Goal: Information Seeking & Learning: Learn about a topic

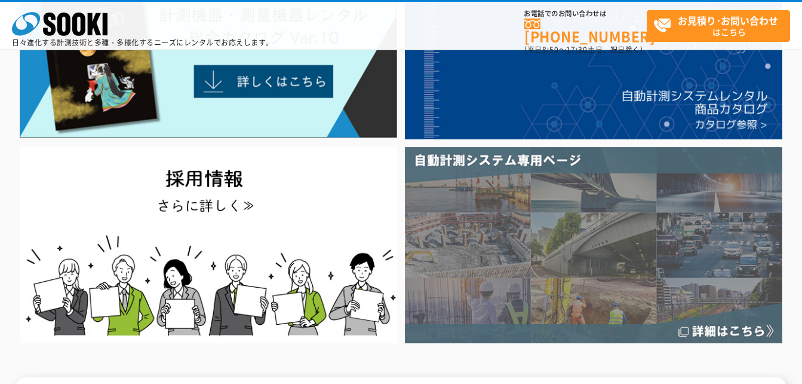
scroll to position [119, 0]
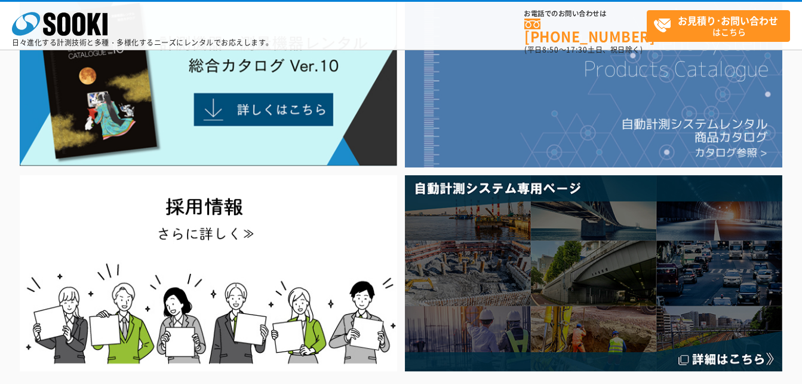
click at [607, 139] on img at bounding box center [594, 80] width 378 height 174
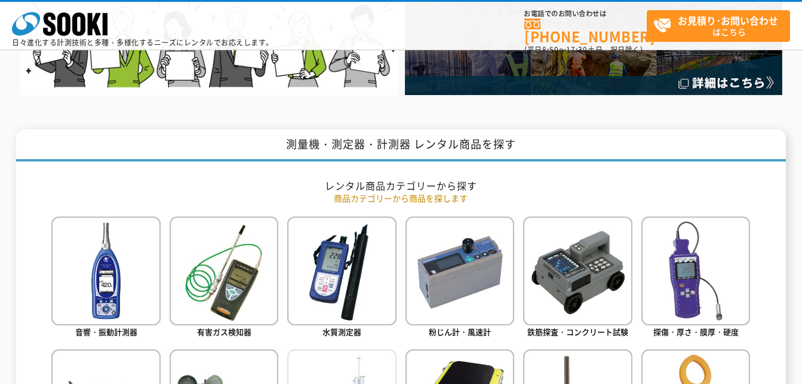
scroll to position [538, 0]
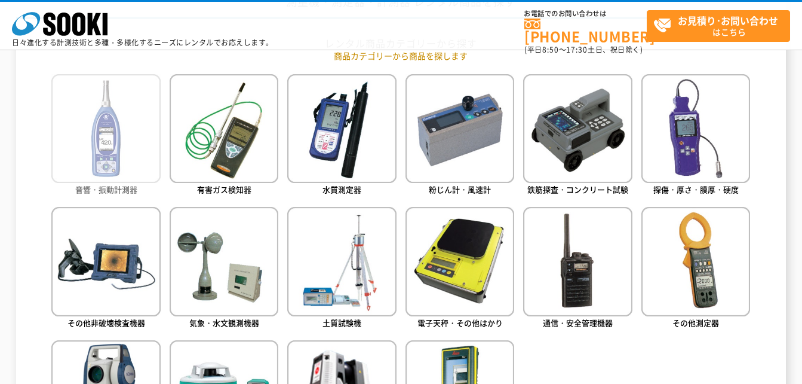
click at [114, 157] on img at bounding box center [105, 128] width 109 height 109
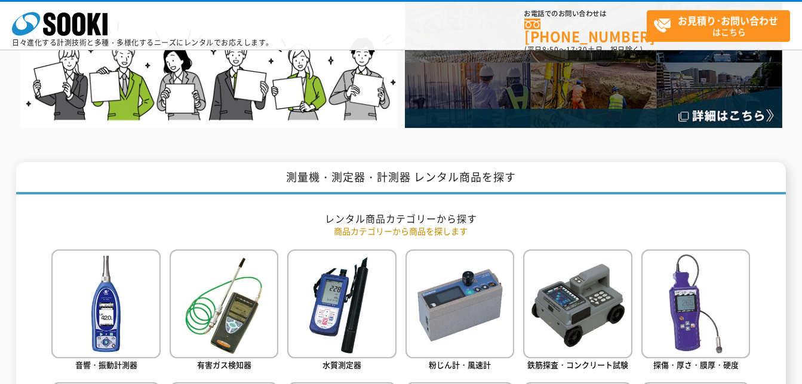
scroll to position [358, 0]
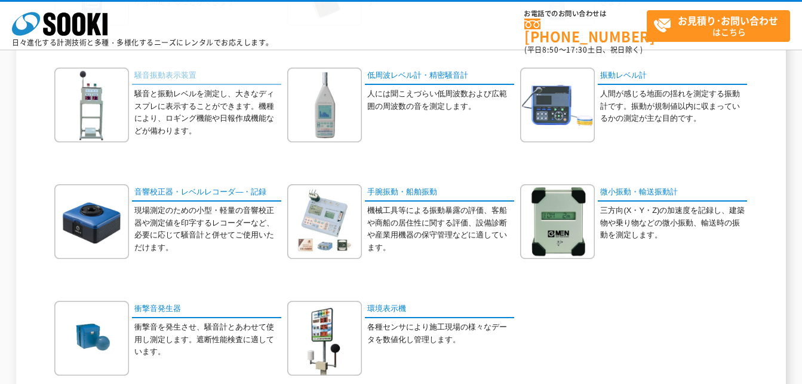
scroll to position [239, 0]
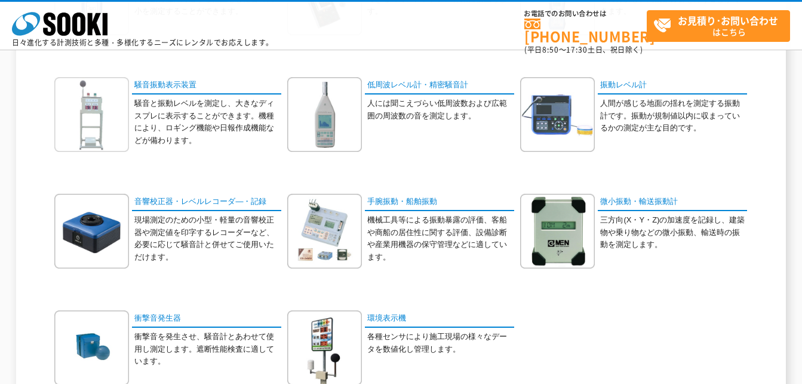
click at [100, 105] on img at bounding box center [91, 114] width 75 height 75
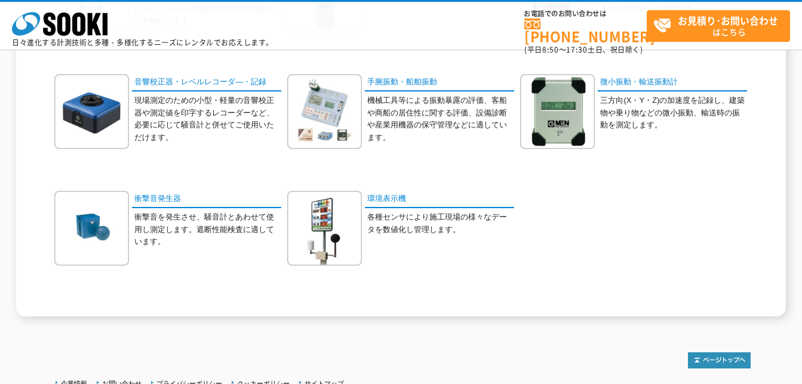
scroll to position [299, 0]
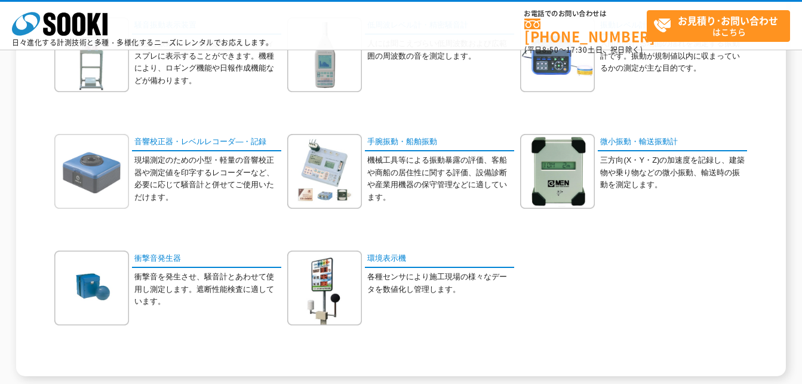
click at [104, 184] on img at bounding box center [91, 171] width 75 height 75
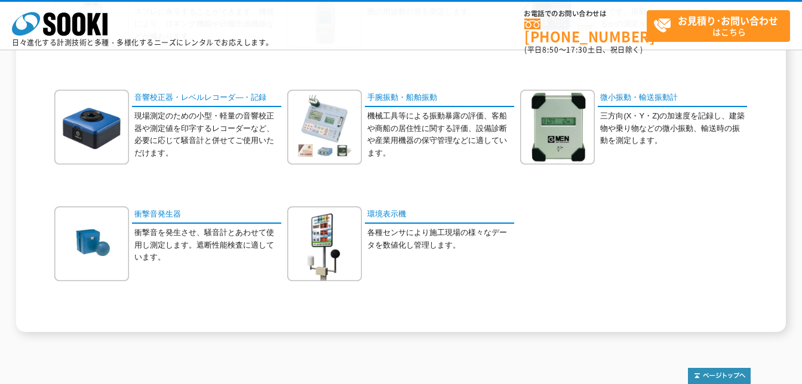
scroll to position [342, 0]
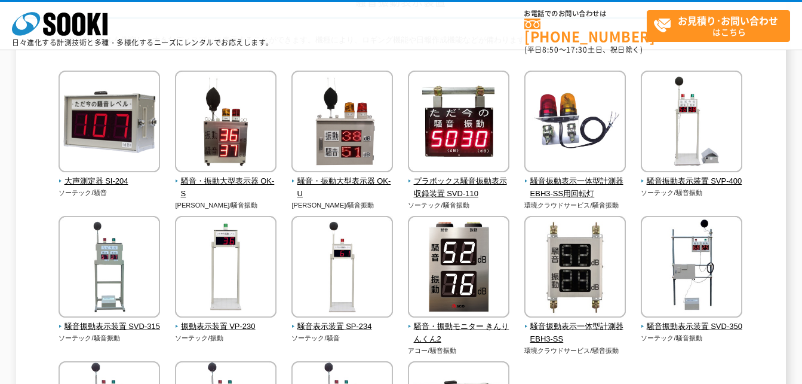
scroll to position [119, 0]
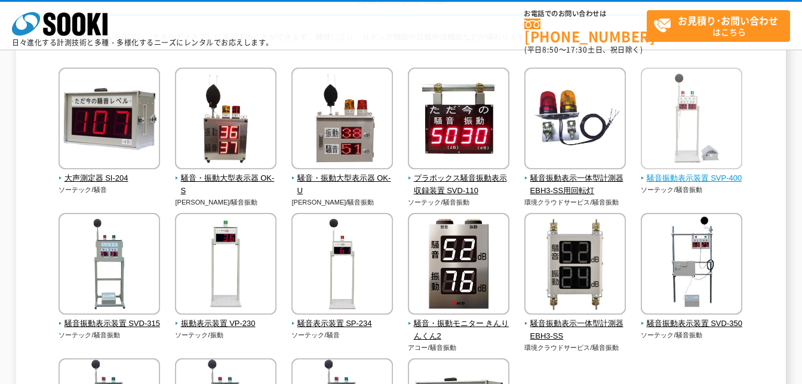
click at [687, 181] on span "騒音振動表示装置 SVP-400" at bounding box center [692, 178] width 102 height 13
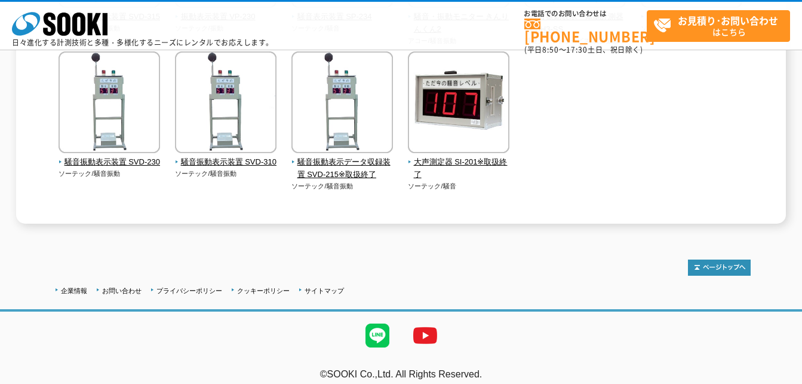
scroll to position [436, 0]
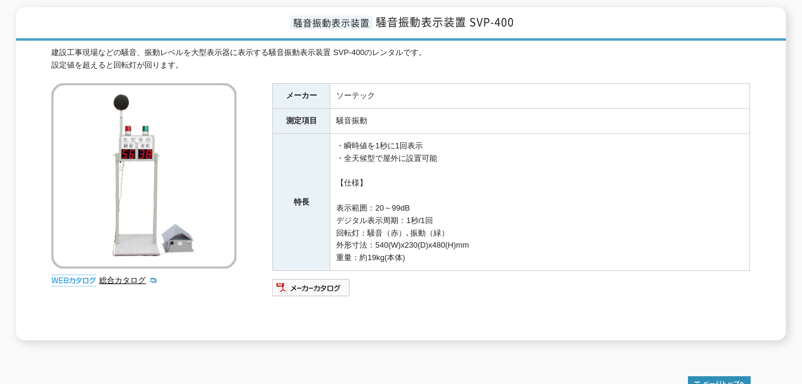
scroll to position [91, 0]
